Goal: Check status

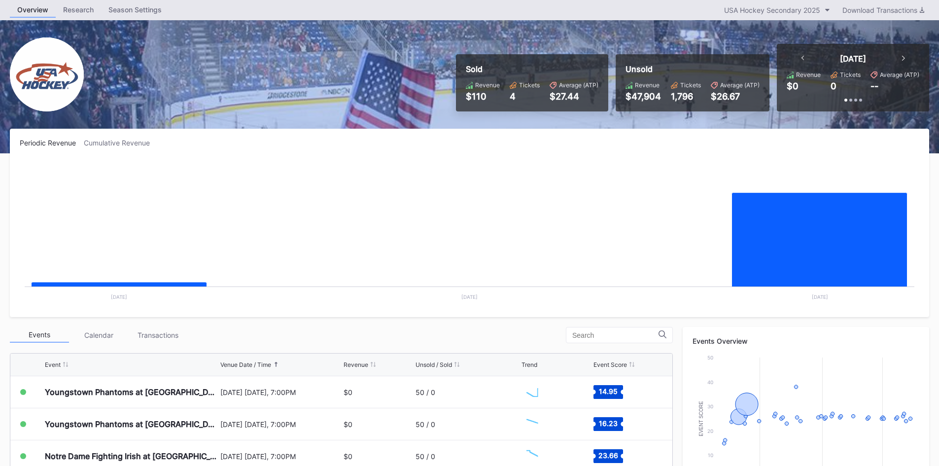
scroll to position [49, 0]
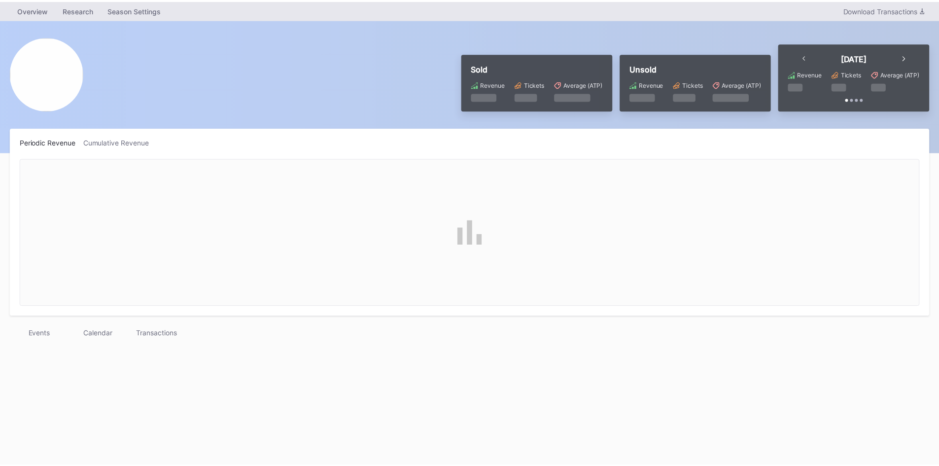
scroll to position [49, 0]
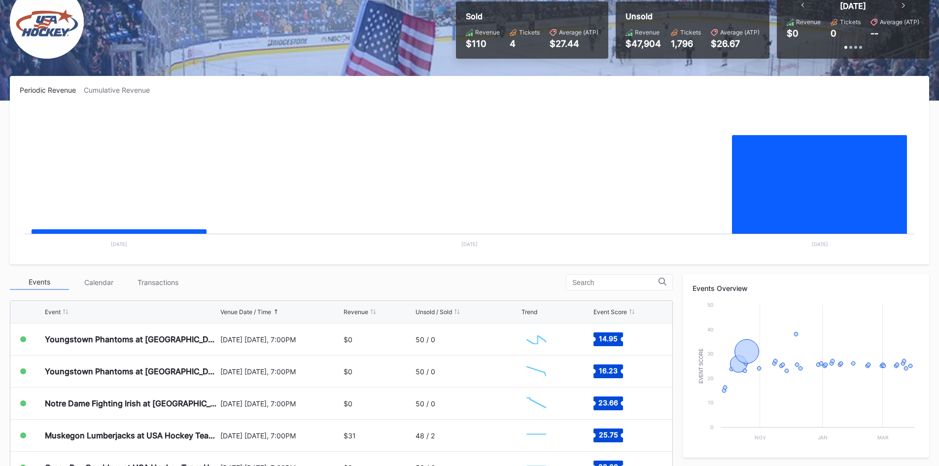
scroll to position [99, 0]
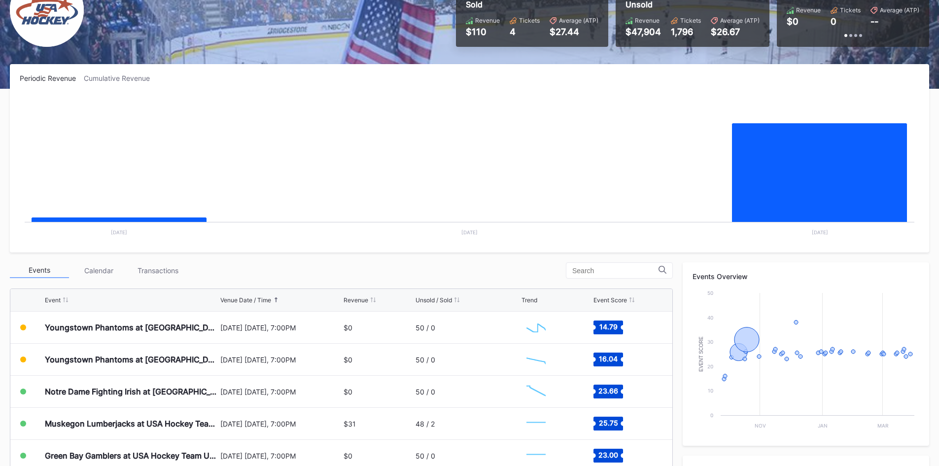
scroll to position [99, 0]
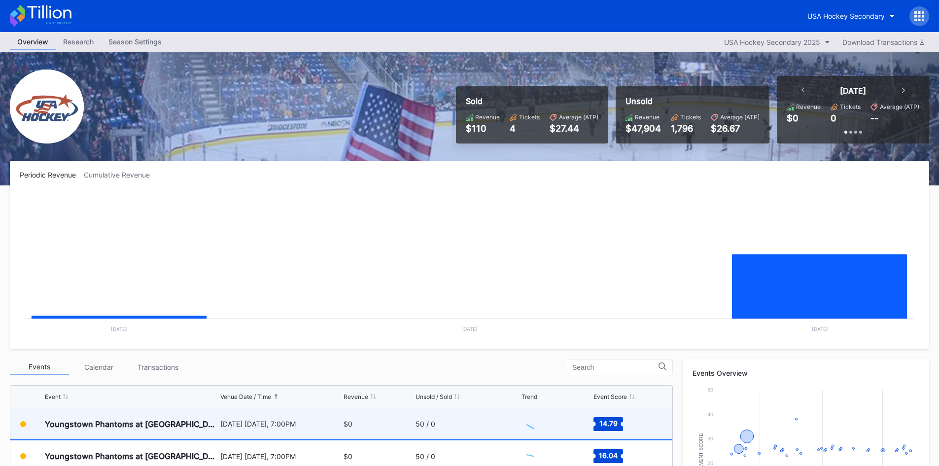
scroll to position [99, 0]
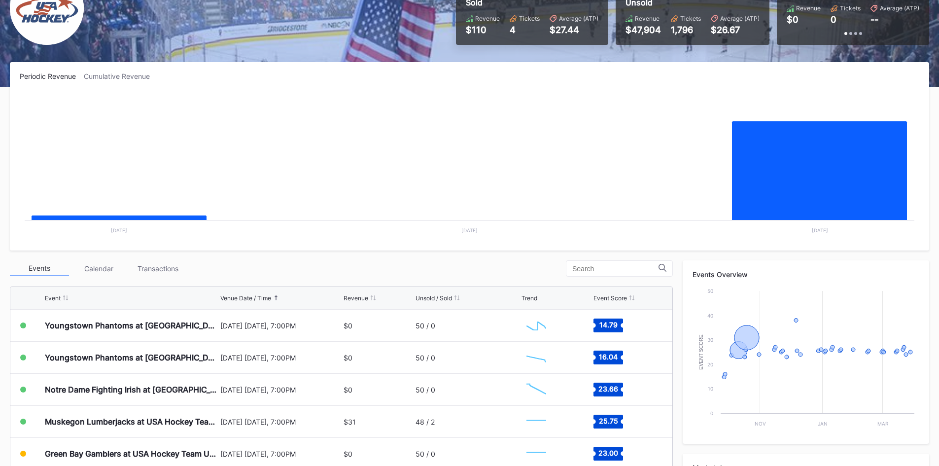
scroll to position [148, 0]
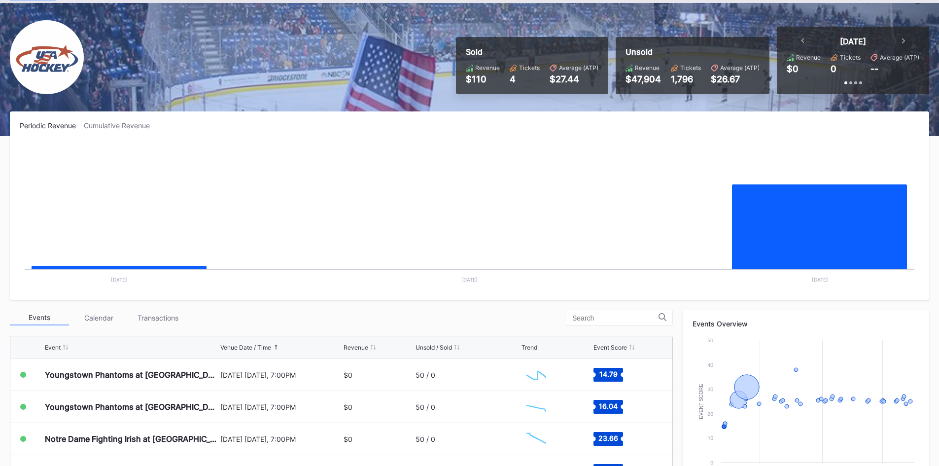
click at [385, 220] on rect "Chart title" at bounding box center [470, 216] width 900 height 148
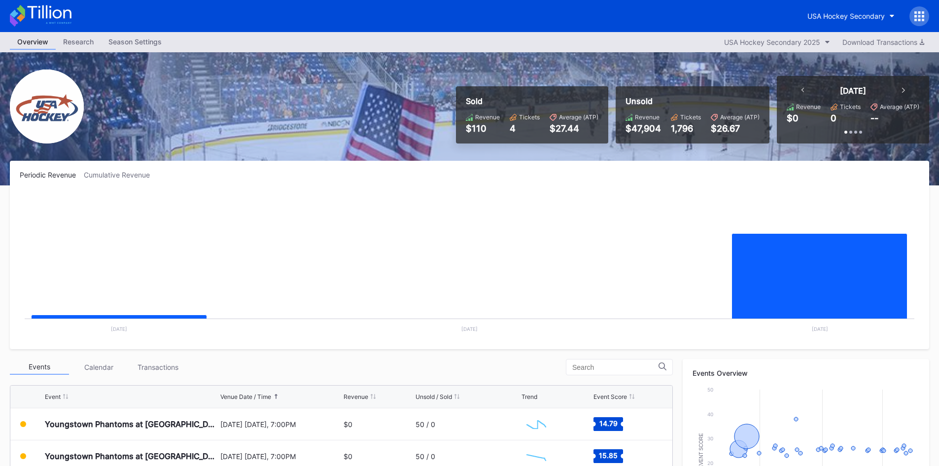
click at [509, 205] on rect "Chart title" at bounding box center [470, 265] width 900 height 148
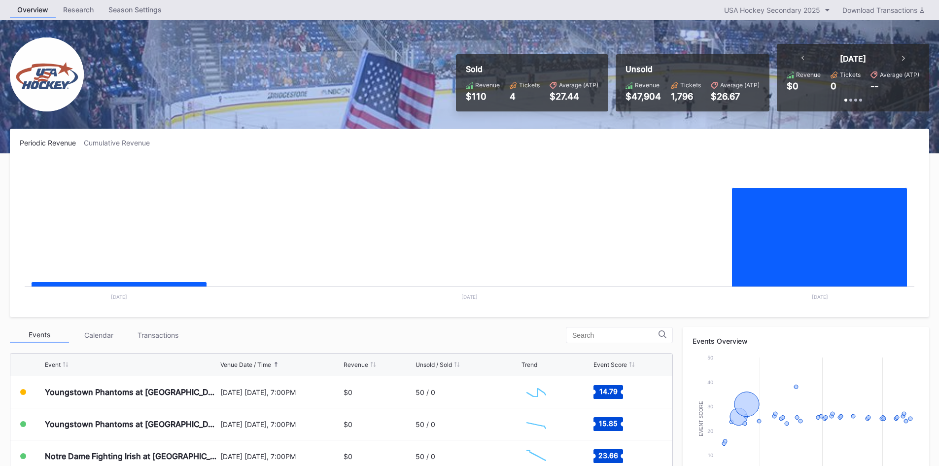
scroll to position [49, 0]
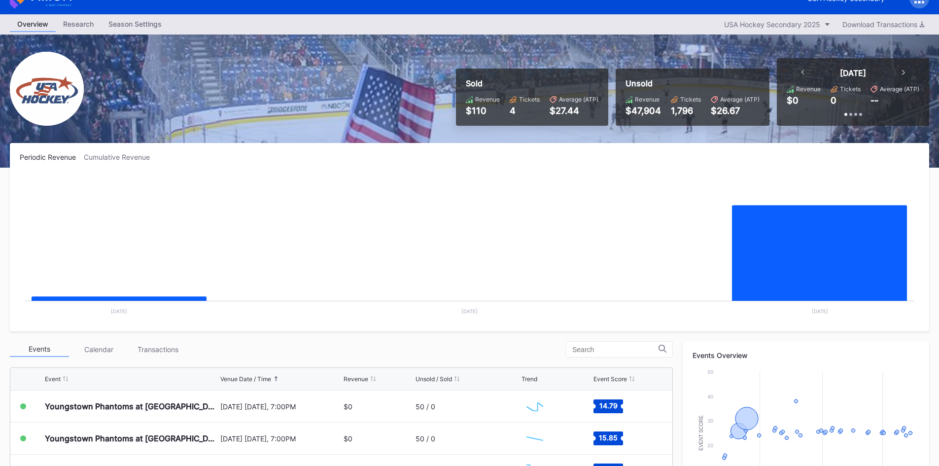
scroll to position [49, 0]
